Goal: Check status: Check status

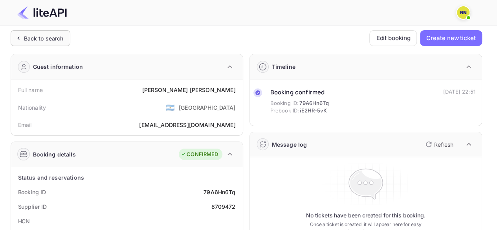
click at [16, 37] on icon at bounding box center [18, 38] width 8 height 8
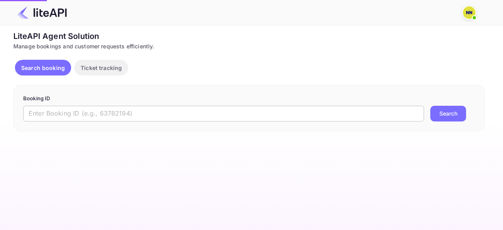
click at [97, 115] on input "text" at bounding box center [223, 114] width 401 height 16
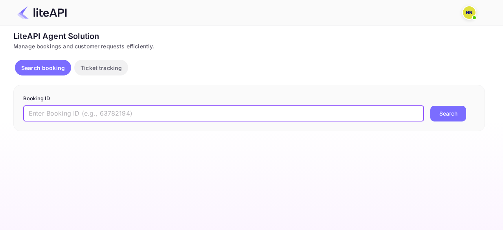
paste input "8703309"
type input "8703309"
click at [430, 106] on button "Search" at bounding box center [448, 114] width 36 height 16
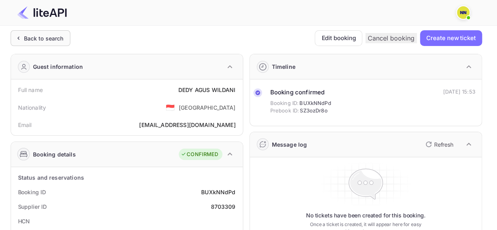
click at [31, 31] on div "Back to search" at bounding box center [41, 38] width 60 height 16
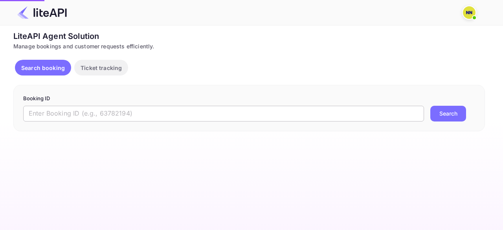
drag, startPoint x: 78, startPoint y: 112, endPoint x: 130, endPoint y: 113, distance: 51.9
click at [78, 112] on input "text" at bounding box center [223, 114] width 401 height 16
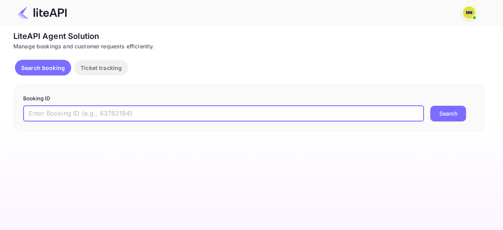
paste input "8699383"
type input "8699383"
click at [430, 106] on button "Search" at bounding box center [448, 114] width 36 height 16
